Goal: Task Accomplishment & Management: Complete application form

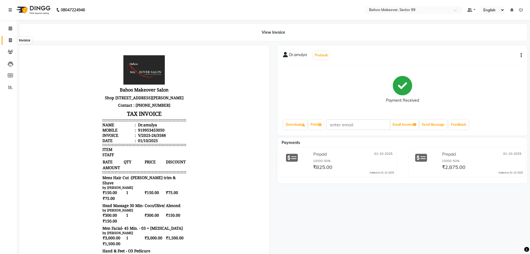
click at [8, 40] on span at bounding box center [11, 40] width 10 height 6
select select "service"
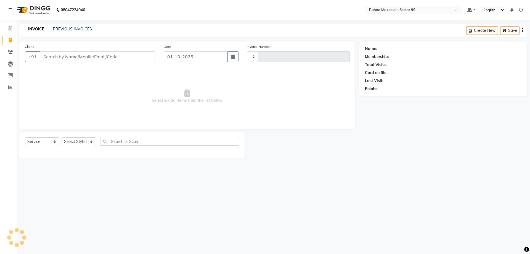
type input "3591"
select select "6856"
select select "membership"
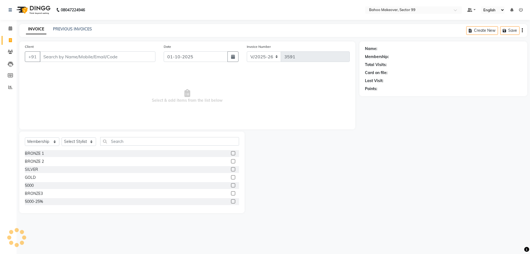
click at [57, 56] on input "Client" at bounding box center [98, 56] width 116 height 10
type input "9599921752"
click at [143, 58] on span "Add Client" at bounding box center [141, 57] width 22 height 6
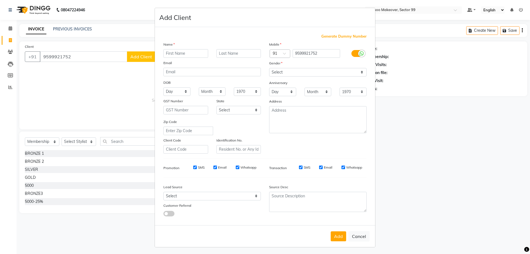
click at [178, 54] on input "text" at bounding box center [186, 53] width 45 height 9
click at [182, 55] on input "text" at bounding box center [186, 53] width 45 height 9
type input "surbhi"
click at [269, 68] on select "Select Male Female Other Prefer Not To Say" at bounding box center [318, 72] width 98 height 9
select select "female"
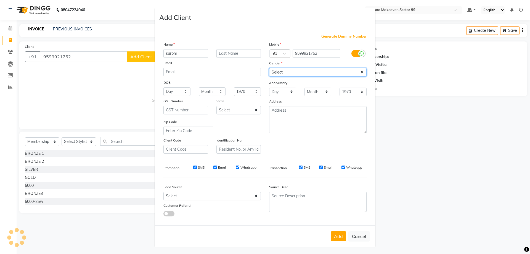
click option "Female" at bounding box center [0, 0] width 0 height 0
click at [341, 239] on button "Add" at bounding box center [338, 236] width 15 height 10
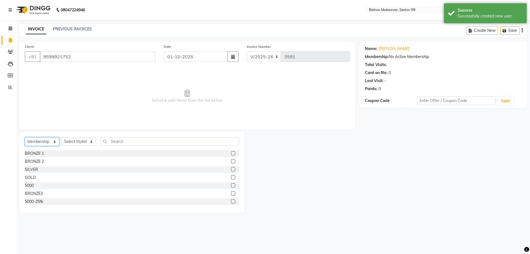
click at [25, 137] on select "Select Service Product Membership Package Voucher Prepaid Gift Card" at bounding box center [42, 141] width 35 height 9
select select "service"
click option "Service" at bounding box center [0, 0] width 0 height 0
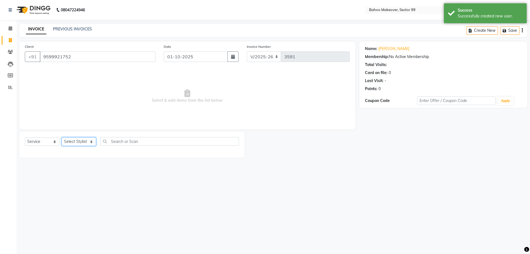
click at [62, 137] on select "Select Stylist [PERSON_NAME] Makeover Bahoo Makeover Salon [PERSON_NAME] [PERSO…" at bounding box center [79, 141] width 35 height 9
select select "57147"
click option "[PERSON_NAME]" at bounding box center [0, 0] width 0 height 0
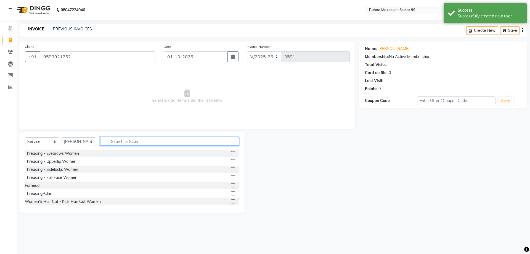
click at [125, 141] on input "text" at bounding box center [169, 141] width 139 height 9
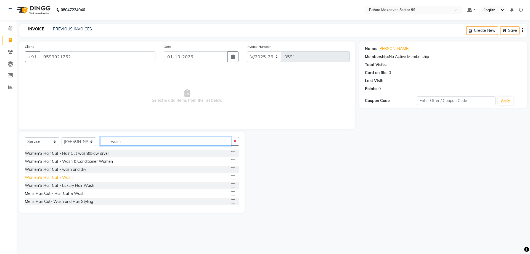
type input "wash"
click at [66, 178] on div "Women'S Hair Cut - Wash" at bounding box center [49, 178] width 48 height 6
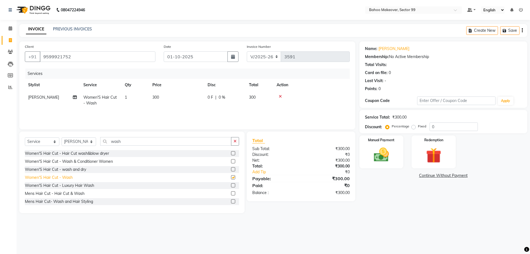
checkbox input "false"
click at [237, 143] on icon "button" at bounding box center [235, 141] width 3 height 4
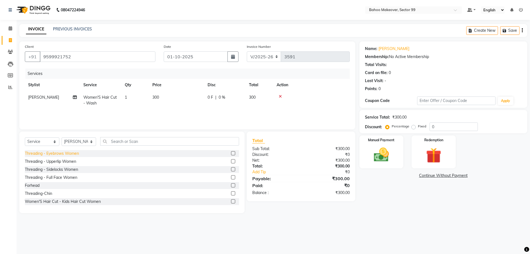
click at [78, 155] on div "Threading - Eyebrows Women" at bounding box center [52, 154] width 54 height 6
checkbox input "false"
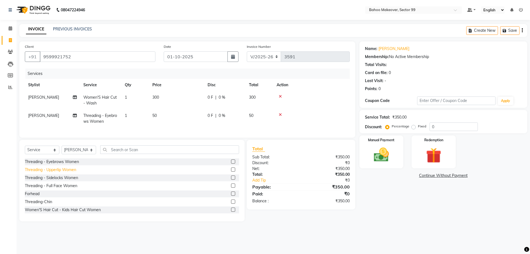
click at [70, 170] on div "Threading - Upperlip Women" at bounding box center [50, 170] width 51 height 6
checkbox input "false"
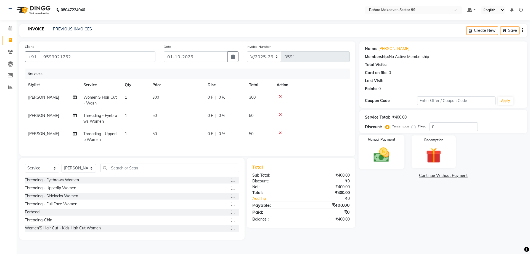
click at [374, 160] on img at bounding box center [382, 155] width 26 height 18
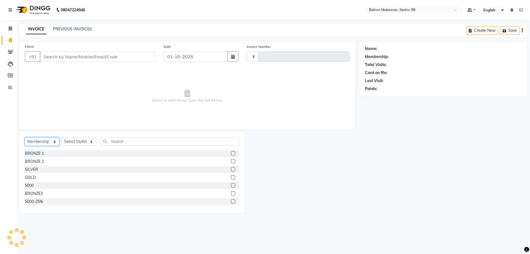
click at [25, 137] on select "Select Service Product Membership Package Voucher Prepaid Gift Card" at bounding box center [42, 141] width 35 height 9
select select "service"
click option "Service" at bounding box center [0, 0] width 0 height 0
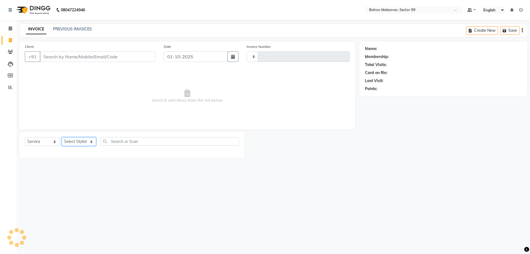
click at [62, 137] on select "Select Stylist [PERSON_NAME] Makeover Bahoo Makeover Salon [PERSON_NAME] [PERSO…" at bounding box center [79, 141] width 35 height 9
select select "64177"
click option "[PERSON_NAME]" at bounding box center [0, 0] width 0 height 0
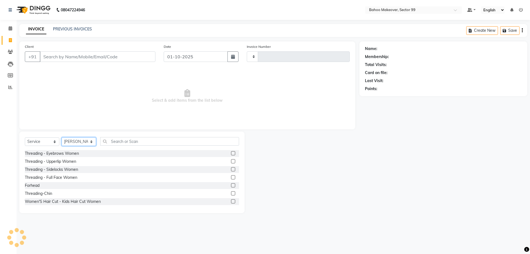
type input "3591"
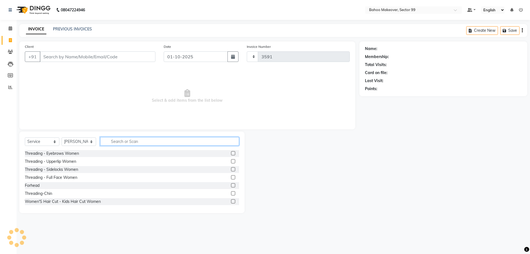
select select "6856"
click at [130, 138] on input "text" at bounding box center [169, 141] width 139 height 9
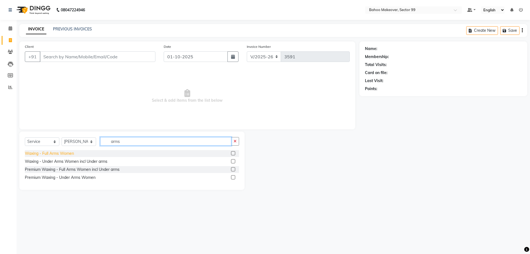
type input "arms"
click at [50, 153] on div "Waxing - Full Arms Women" at bounding box center [49, 154] width 49 height 6
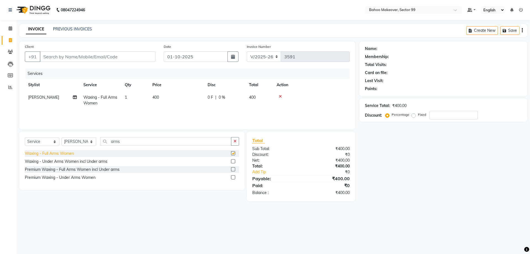
checkbox input "false"
click at [235, 142] on icon "button" at bounding box center [235, 141] width 3 height 4
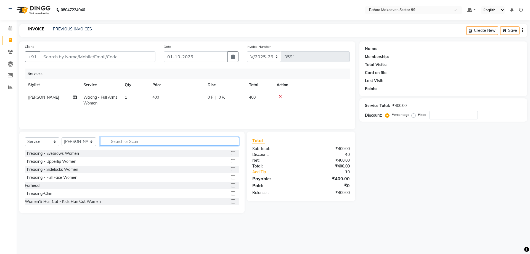
click at [212, 144] on input "text" at bounding box center [169, 141] width 139 height 9
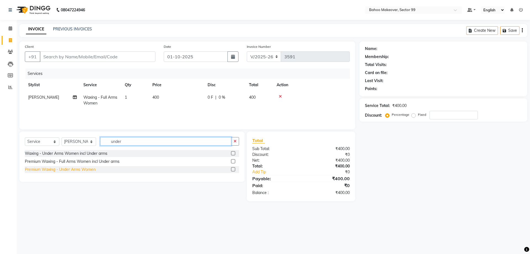
type input "under"
click at [67, 170] on div "Premium Waxing - Under Arms Women" at bounding box center [60, 170] width 71 height 6
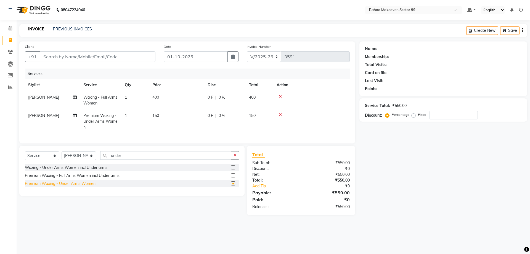
checkbox input "false"
click at [237, 157] on icon "button" at bounding box center [235, 155] width 3 height 4
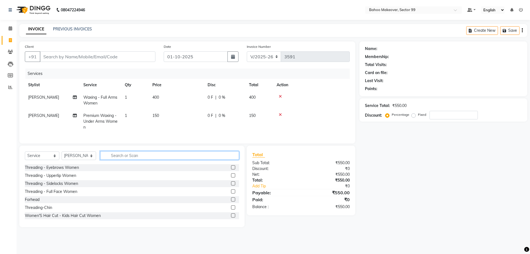
click at [223, 157] on input "text" at bounding box center [169, 155] width 139 height 9
type input "t"
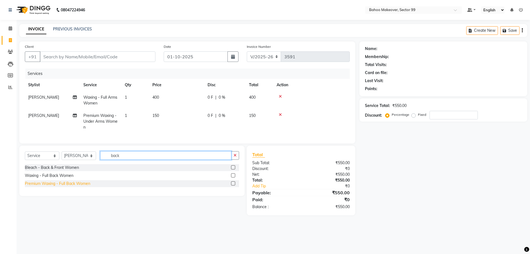
type input "back"
click at [49, 184] on div "Premium Waxing - Full Back Women" at bounding box center [57, 184] width 65 height 6
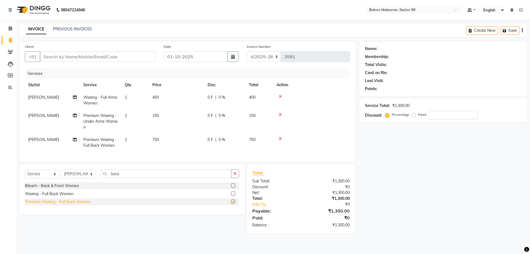
checkbox input "false"
click at [65, 194] on div "Waxing - Full Back Women" at bounding box center [49, 194] width 49 height 6
checkbox input "false"
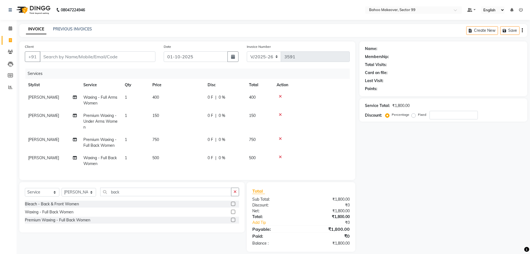
click at [280, 139] on icon at bounding box center [280, 139] width 3 height 4
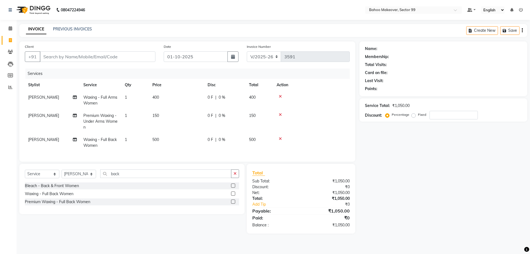
click at [166, 139] on td "500" at bounding box center [176, 142] width 55 height 18
select select "64177"
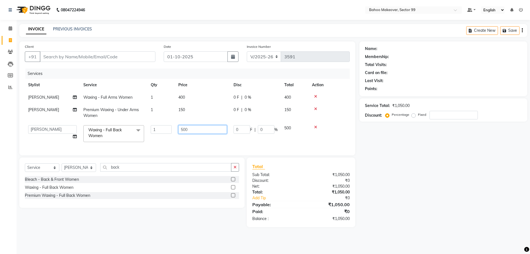
drag, startPoint x: 194, startPoint y: 130, endPoint x: 175, endPoint y: 133, distance: 18.4
click at [178, 133] on input "500" at bounding box center [202, 129] width 49 height 9
type input "300"
click at [189, 144] on td "300" at bounding box center [202, 133] width 55 height 23
select select "64177"
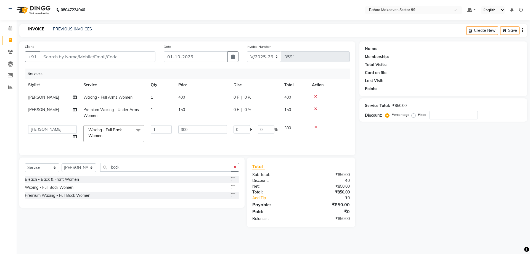
click at [189, 143] on td "300" at bounding box center [202, 133] width 55 height 23
click at [235, 168] on icon "button" at bounding box center [235, 167] width 3 height 4
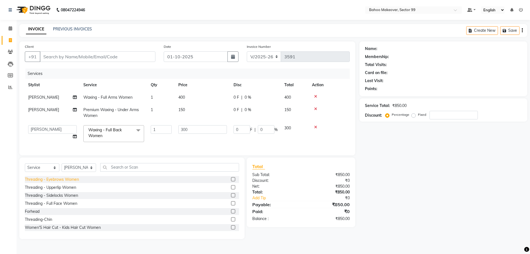
click at [65, 181] on div "Threading - Eyebrows Women" at bounding box center [52, 180] width 54 height 6
checkbox input "false"
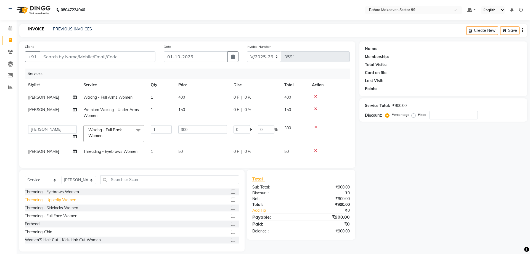
click at [62, 198] on div "Threading - Upperlip Women" at bounding box center [50, 200] width 51 height 6
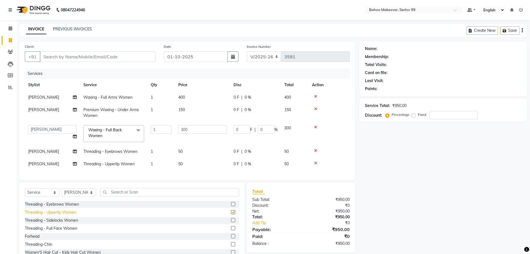
checkbox input "false"
click at [136, 54] on input "Client" at bounding box center [98, 56] width 116 height 10
type input "8"
type input "0"
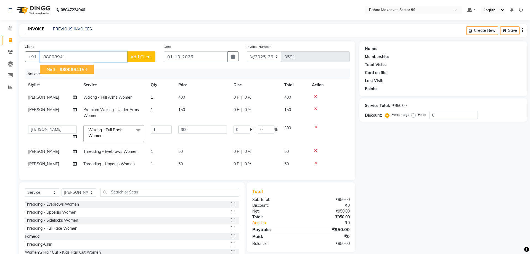
click at [84, 70] on ngb-highlight "88008941 54" at bounding box center [73, 70] width 29 height 6
type input "8800894154"
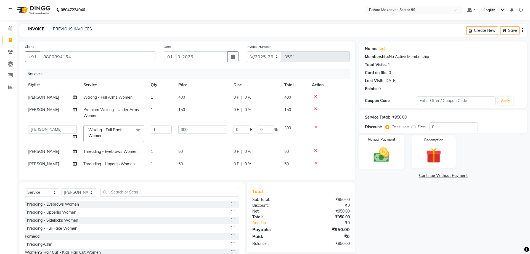
click at [389, 157] on img at bounding box center [382, 155] width 26 height 18
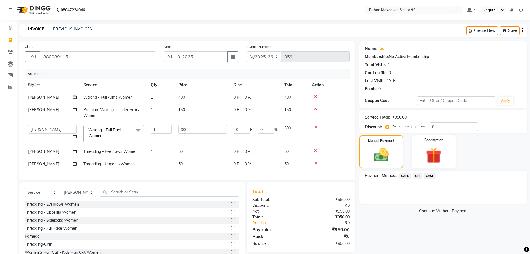
click at [418, 177] on span "UPI" at bounding box center [418, 176] width 9 height 6
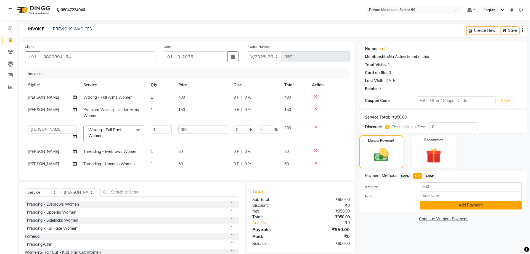
click at [457, 204] on button "Add Payment" at bounding box center [471, 205] width 102 height 9
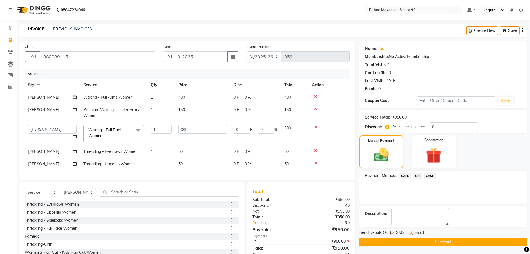
click at [467, 243] on button "Checkout" at bounding box center [444, 242] width 168 height 9
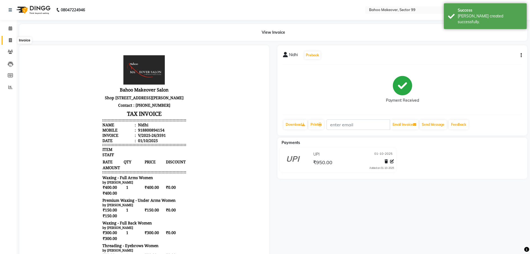
click at [10, 39] on icon at bounding box center [10, 40] width 3 height 4
select select "service"
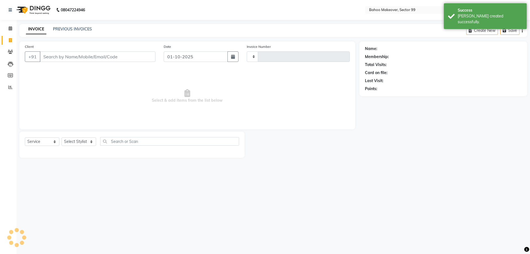
type input "3592"
select select "6856"
select select "membership"
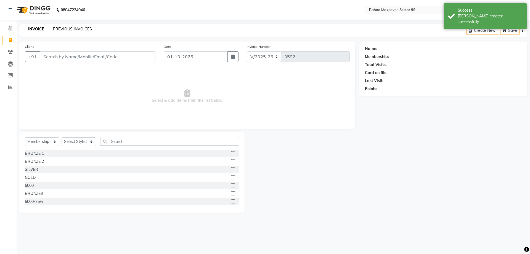
click at [73, 30] on link "PREVIOUS INVOICES" at bounding box center [72, 29] width 39 height 5
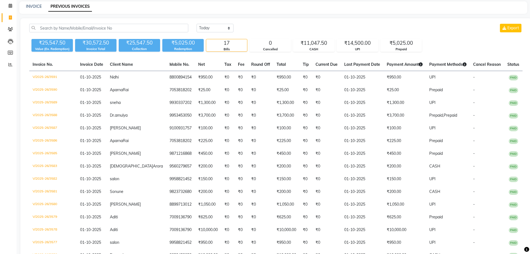
scroll to position [29, 0]
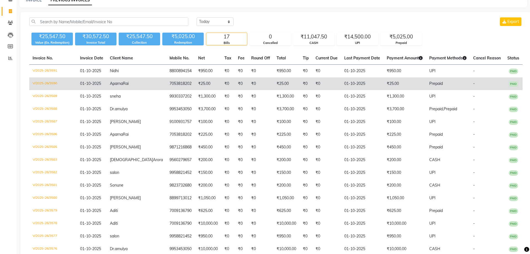
drag, startPoint x: 523, startPoint y: 55, endPoint x: 522, endPoint y: 89, distance: 33.7
click at [522, 89] on div "Invoice No. Invoice Date Client Name Mobile No. Net Tax Fee Round Off Total Tip…" at bounding box center [276, 174] width 500 height 245
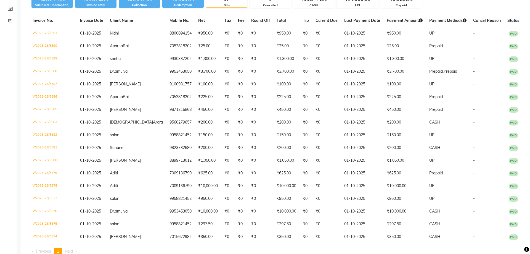
scroll to position [68, 0]
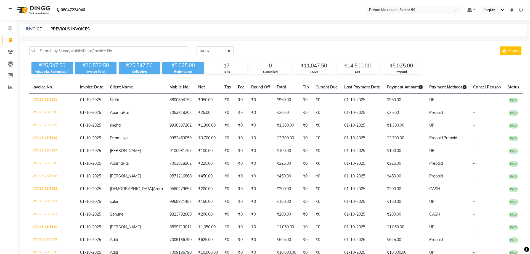
select select "service"
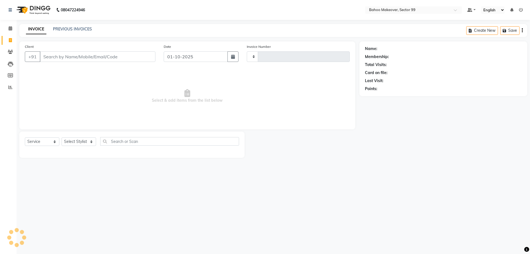
type input "3592"
select select "6856"
click at [25, 137] on select "Select Service Product Membership Package Voucher Prepaid Gift Card" at bounding box center [42, 141] width 35 height 9
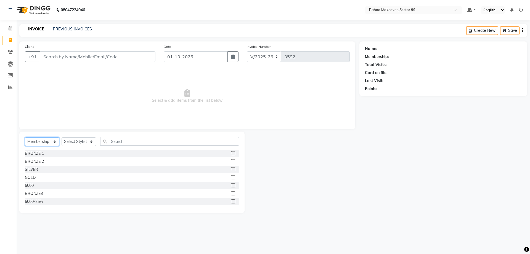
click at [47, 140] on select "Select Service Product Membership Package Voucher Prepaid Gift Card" at bounding box center [42, 141] width 35 height 9
click at [25, 137] on select "Select Service Product Membership Package Voucher Prepaid Gift Card" at bounding box center [42, 141] width 35 height 9
select select "service"
click option "Service" at bounding box center [0, 0] width 0 height 0
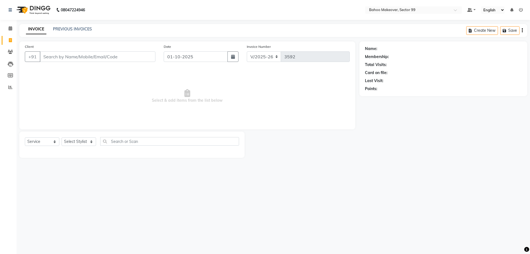
click at [68, 146] on div "Select Service Product Membership Package Voucher Prepaid Gift Card Select Styl…" at bounding box center [132, 143] width 214 height 13
click at [62, 137] on select "Select Stylist [PERSON_NAME] Makeover Bahoo Makeover Salon [PERSON_NAME] [PERSO…" at bounding box center [79, 141] width 35 height 9
select select "57147"
click option "[PERSON_NAME]" at bounding box center [0, 0] width 0 height 0
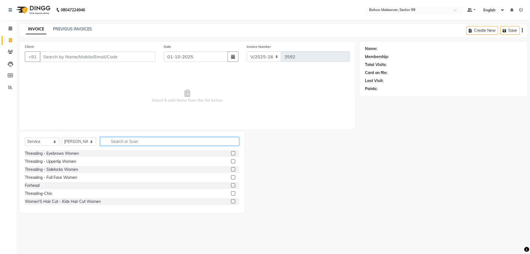
click at [115, 142] on input "text" at bounding box center [169, 141] width 139 height 9
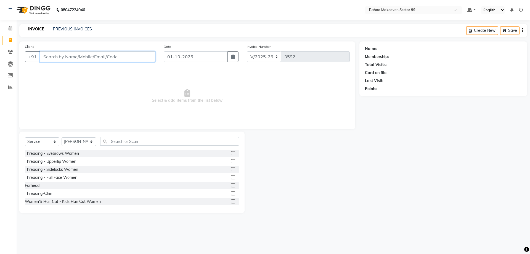
click at [61, 59] on input "Client" at bounding box center [98, 56] width 116 height 10
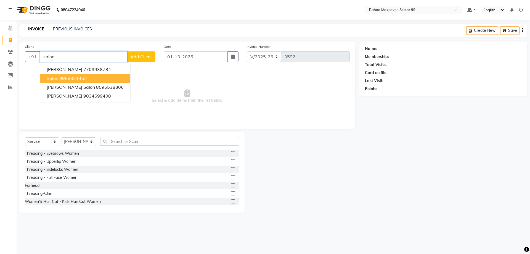
click at [64, 78] on ngb-highlight "9958821452" at bounding box center [73, 78] width 28 height 6
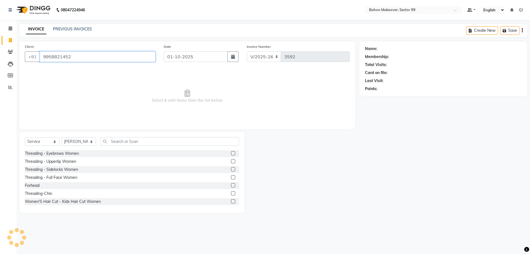
type input "9958821452"
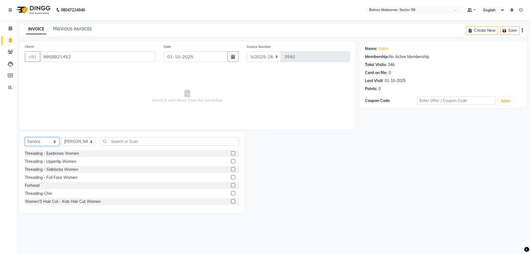
click at [25, 137] on select "Select Service Product Membership Package Voucher Prepaid Gift Card" at bounding box center [42, 141] width 35 height 9
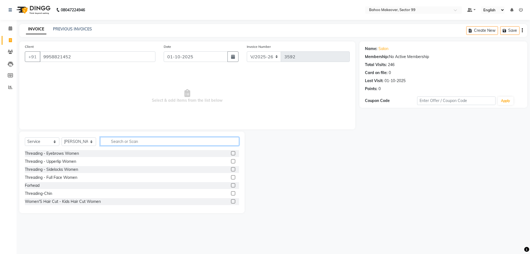
click at [135, 143] on input "text" at bounding box center [169, 141] width 139 height 9
type input "a"
type input "wash"
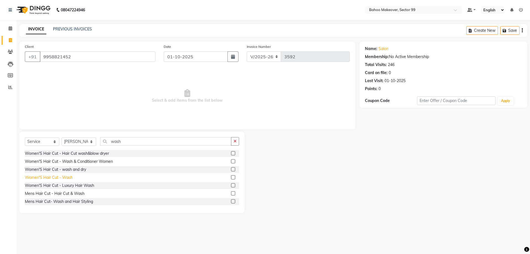
click at [69, 176] on div "Women'S Hair Cut - Wash" at bounding box center [49, 178] width 48 height 6
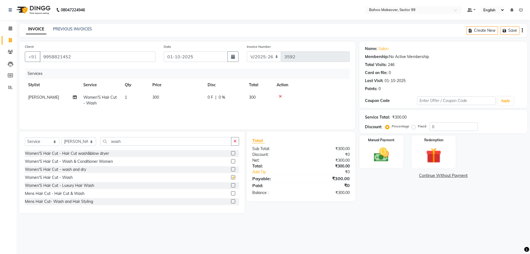
checkbox input "false"
click at [231, 141] on input "wash" at bounding box center [165, 141] width 131 height 9
click at [235, 141] on icon "button" at bounding box center [235, 141] width 3 height 4
click at [62, 137] on select "Select Stylist [PERSON_NAME] Makeover Bahoo Makeover Salon [PERSON_NAME] [PERSO…" at bounding box center [79, 141] width 35 height 9
select select "87682"
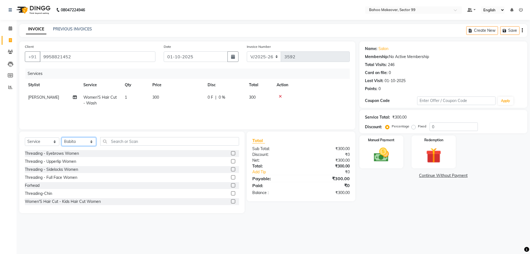
click option "Babita" at bounding box center [0, 0] width 0 height 0
click at [67, 155] on div "Threading - Eyebrows Women" at bounding box center [52, 154] width 54 height 6
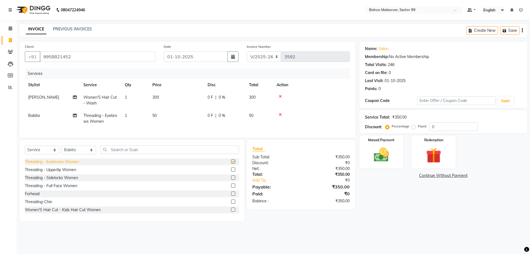
checkbox input "false"
click at [66, 171] on div "Threading - Upperlip Women" at bounding box center [50, 170] width 51 height 6
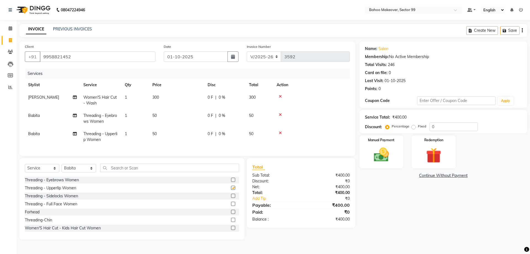
checkbox input "false"
click at [369, 157] on div "Manual Payment" at bounding box center [382, 152] width 46 height 34
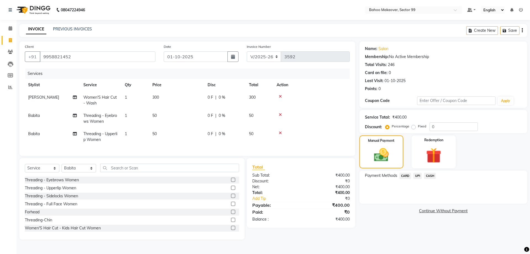
click at [419, 176] on span "UPI" at bounding box center [418, 176] width 9 height 6
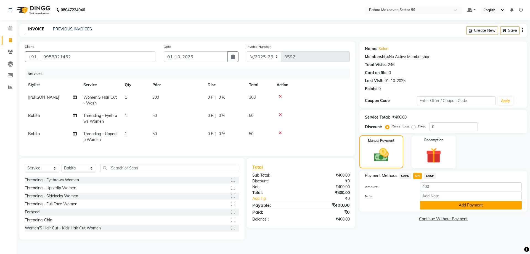
click at [452, 205] on button "Add Payment" at bounding box center [471, 205] width 102 height 9
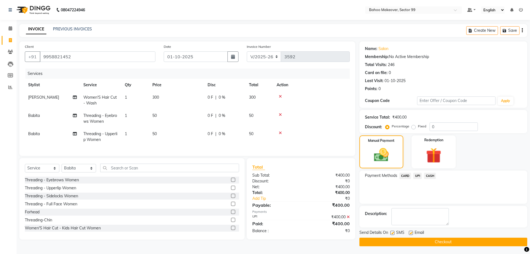
click at [453, 239] on button "Checkout" at bounding box center [444, 242] width 168 height 9
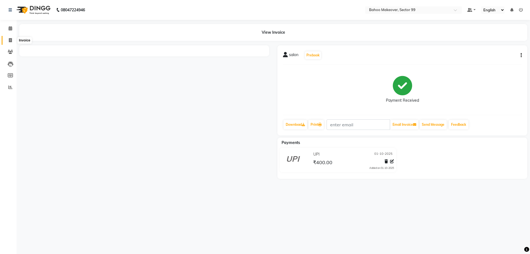
click at [11, 42] on icon at bounding box center [10, 40] width 3 height 4
select select "service"
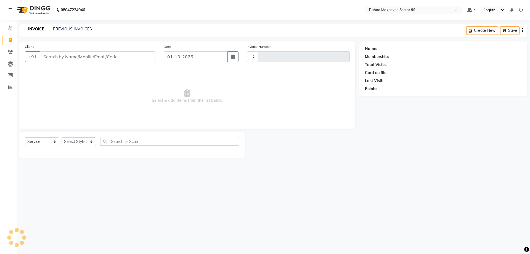
type input "3593"
select select "6856"
select select "membership"
